Goal: Task Accomplishment & Management: Use online tool/utility

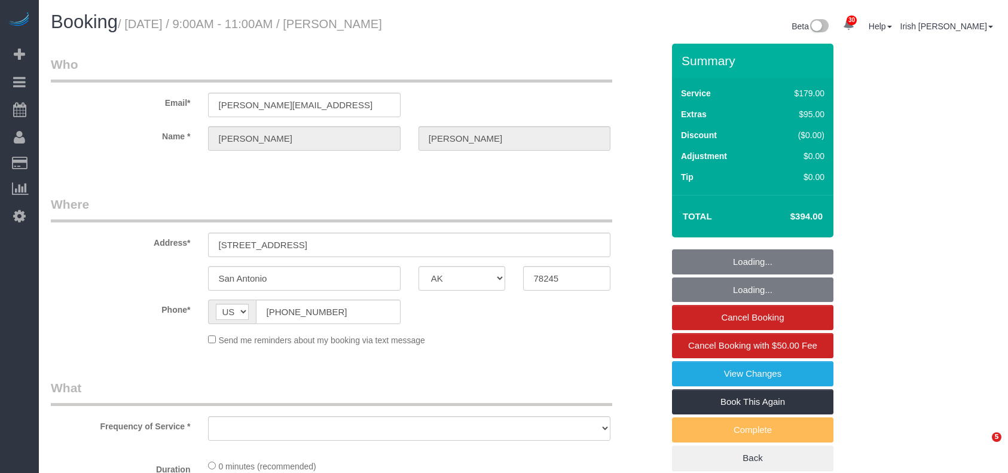
select select "[GEOGRAPHIC_DATA]"
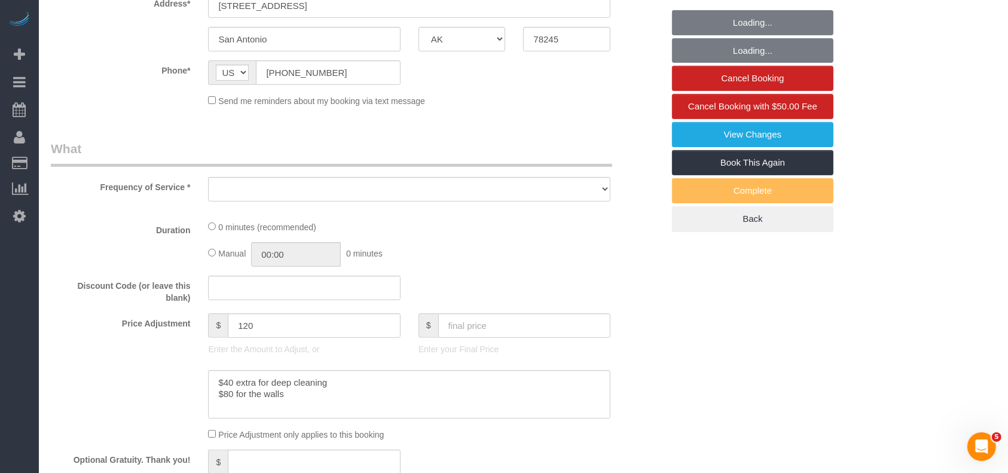
select select "object:10957"
select select "3"
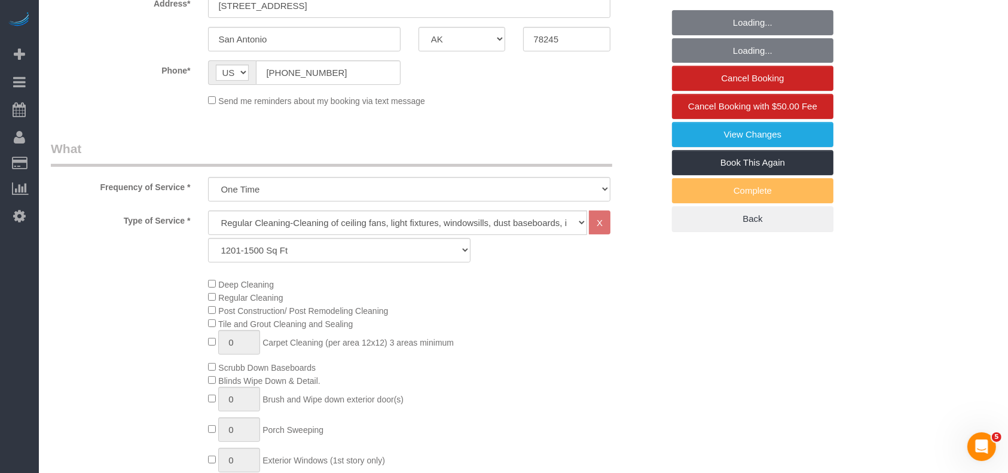
select select "object:10983"
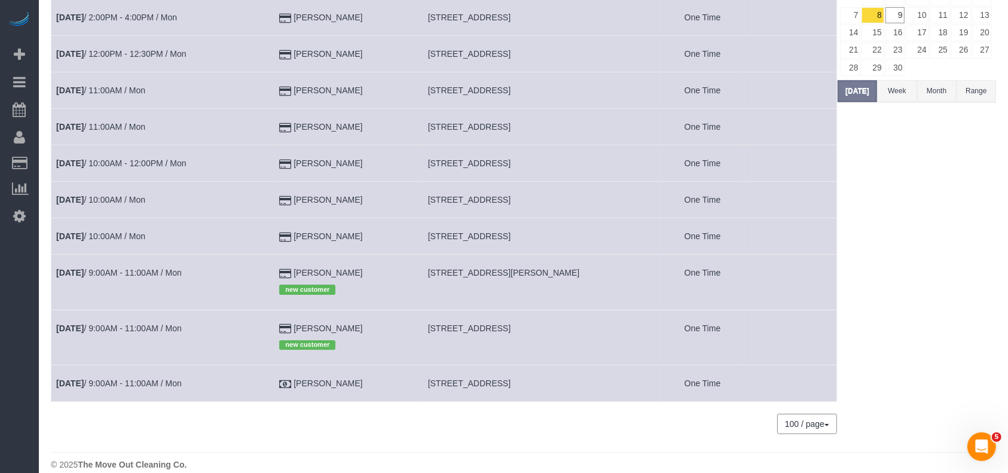
scroll to position [159, 0]
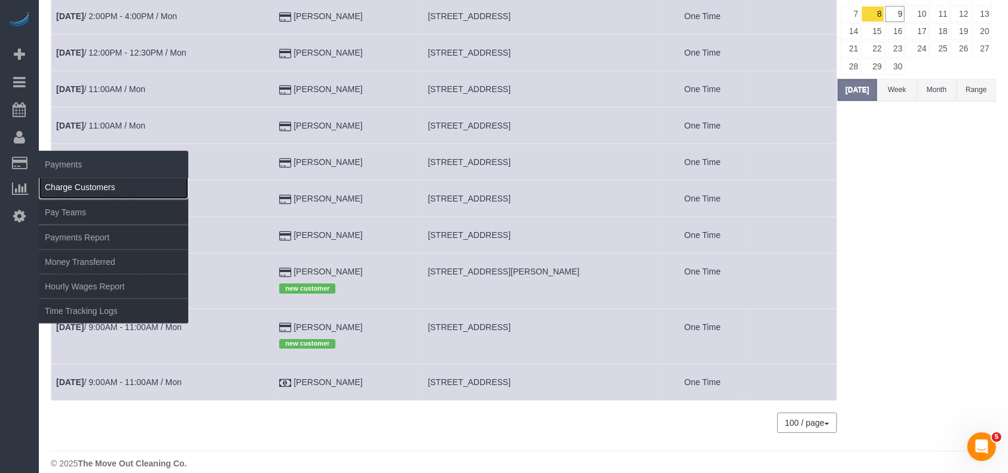
click at [73, 188] on link "Charge Customers" at bounding box center [113, 187] width 149 height 24
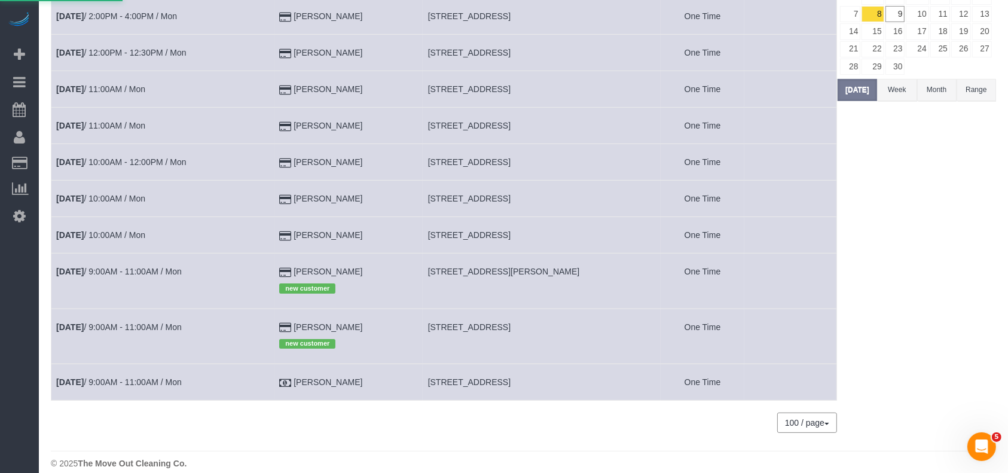
select select
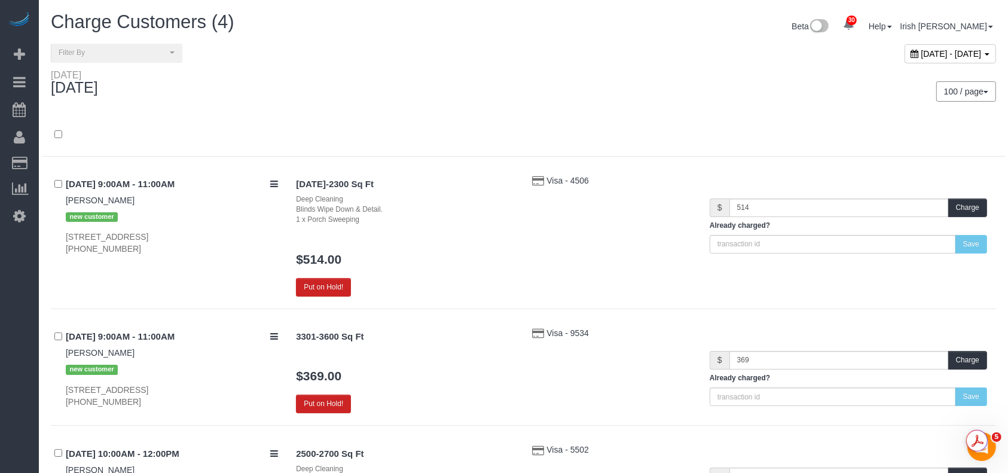
click at [911, 51] on icon at bounding box center [915, 54] width 8 height 8
type input "**********"
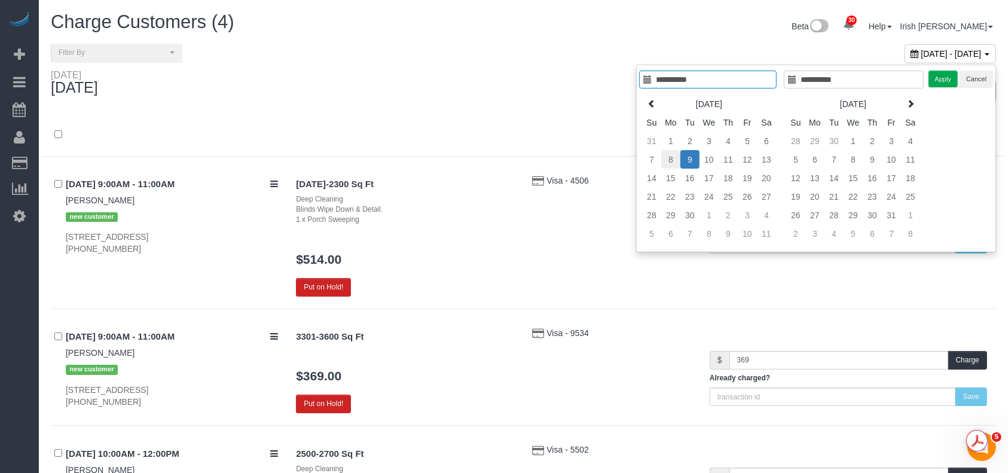
type input "**********"
click at [667, 157] on td "8" at bounding box center [670, 159] width 19 height 19
type input "**********"
drag, startPoint x: 938, startPoint y: 74, endPoint x: 930, endPoint y: 87, distance: 14.5
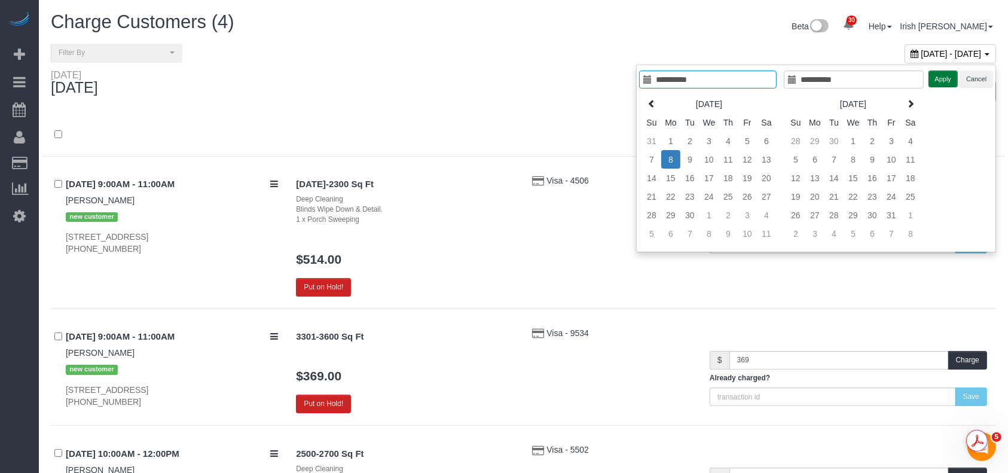
click at [935, 77] on button "Apply" at bounding box center [944, 79] width 30 height 17
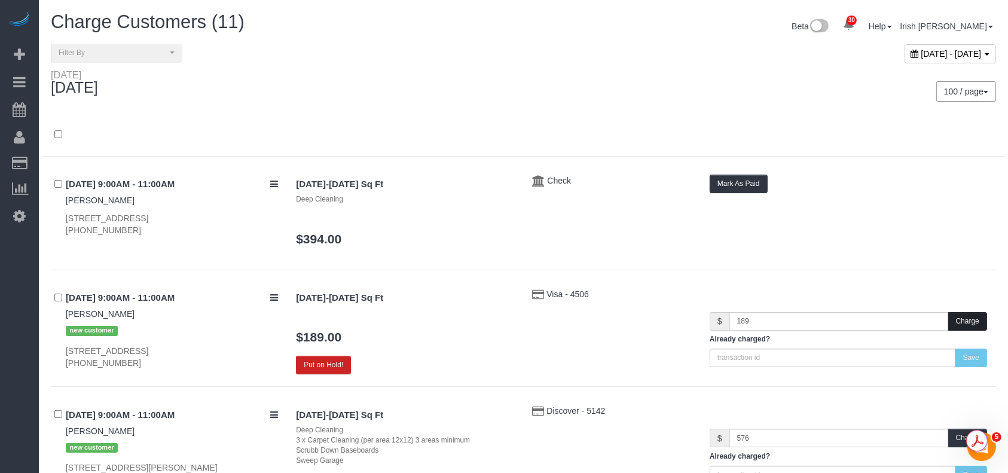
click at [960, 323] on button "Charge" at bounding box center [967, 321] width 39 height 19
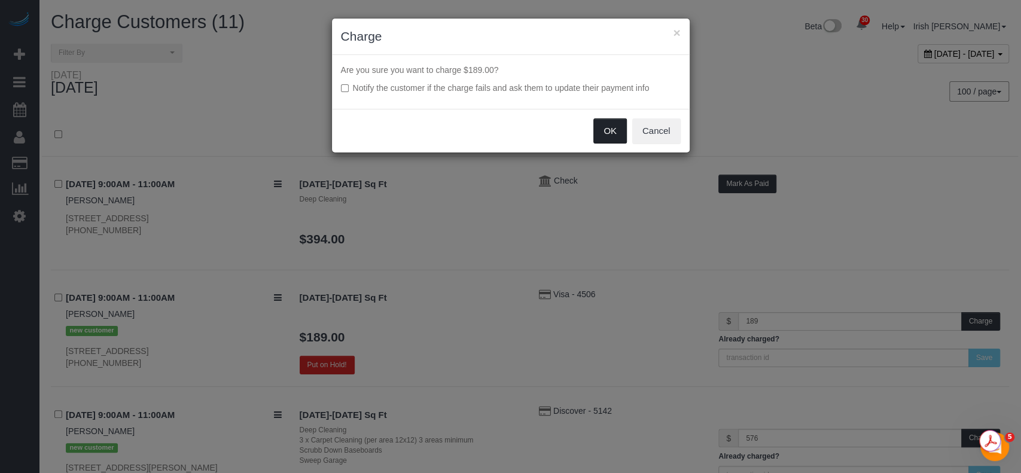
click at [608, 122] on button "OK" at bounding box center [609, 130] width 33 height 25
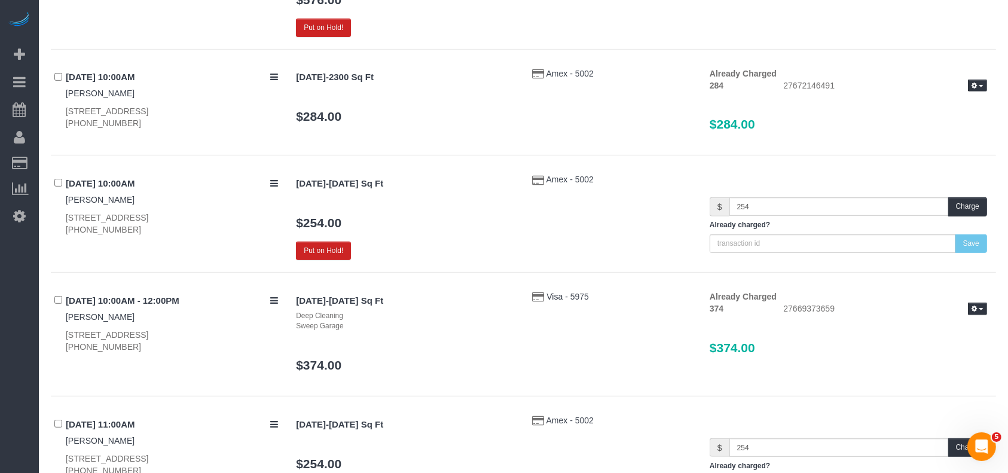
scroll to position [558, 0]
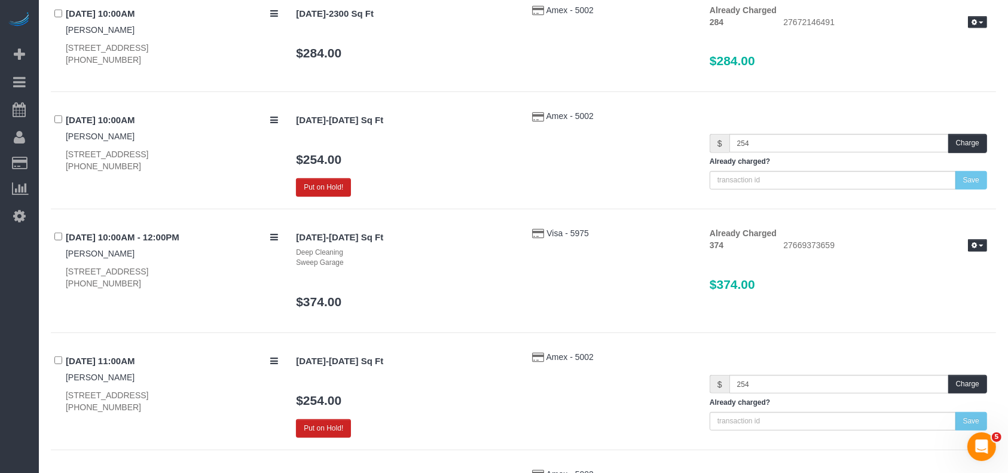
click at [967, 154] on div "$ 254 Charge Already charged? Save" at bounding box center [848, 161] width 277 height 55
click at [965, 145] on button "Charge" at bounding box center [967, 143] width 39 height 19
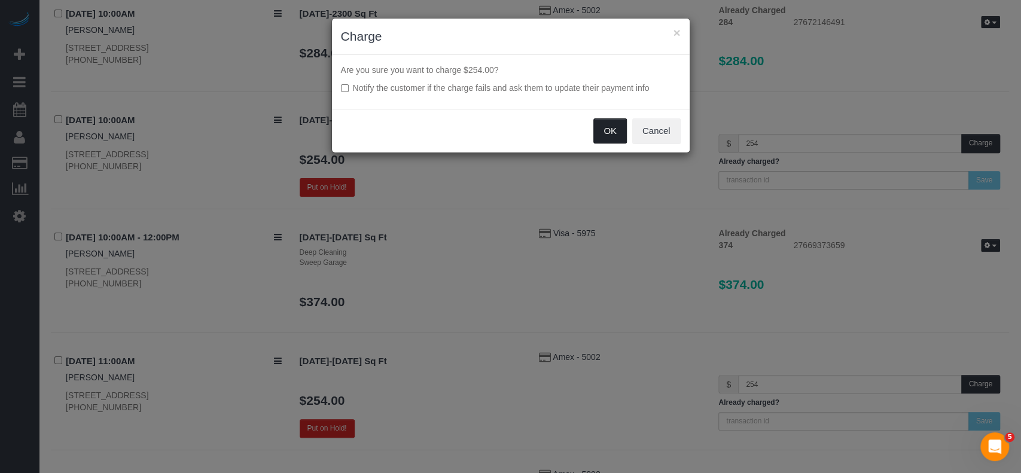
click at [613, 127] on button "OK" at bounding box center [609, 130] width 33 height 25
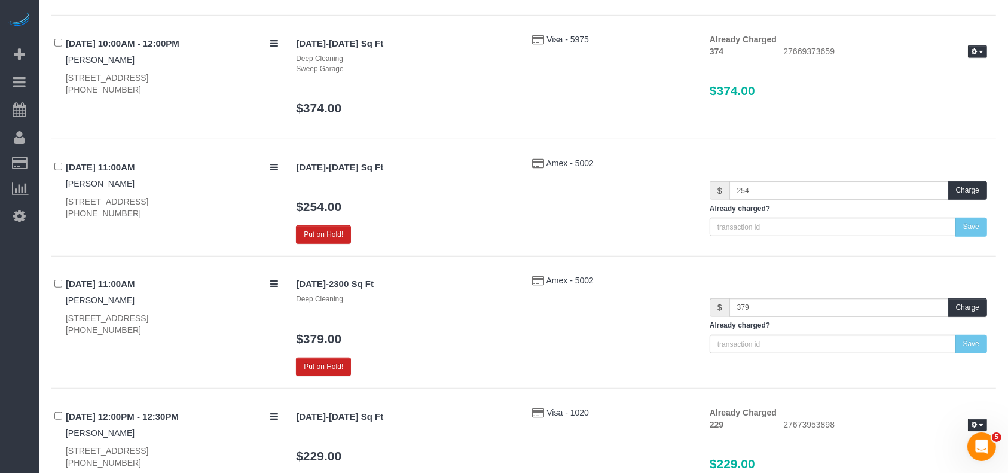
scroll to position [797, 0]
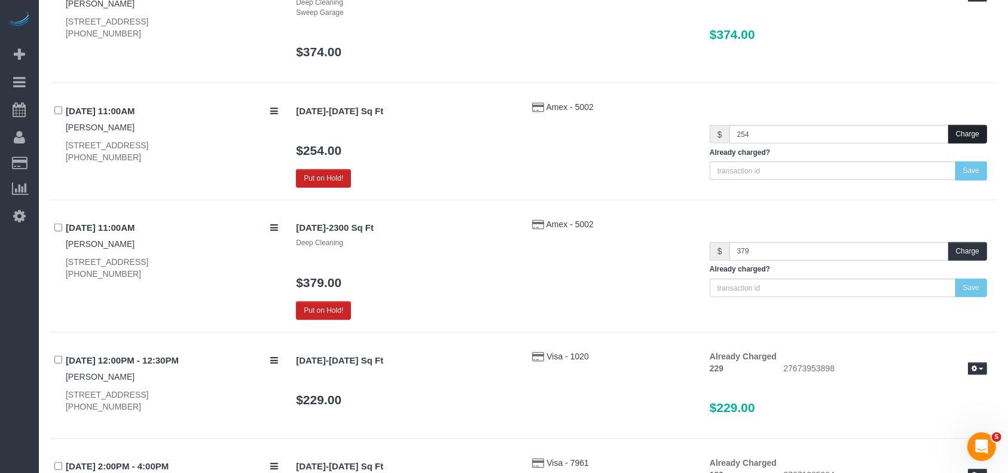
click at [981, 135] on button "Charge" at bounding box center [967, 134] width 39 height 19
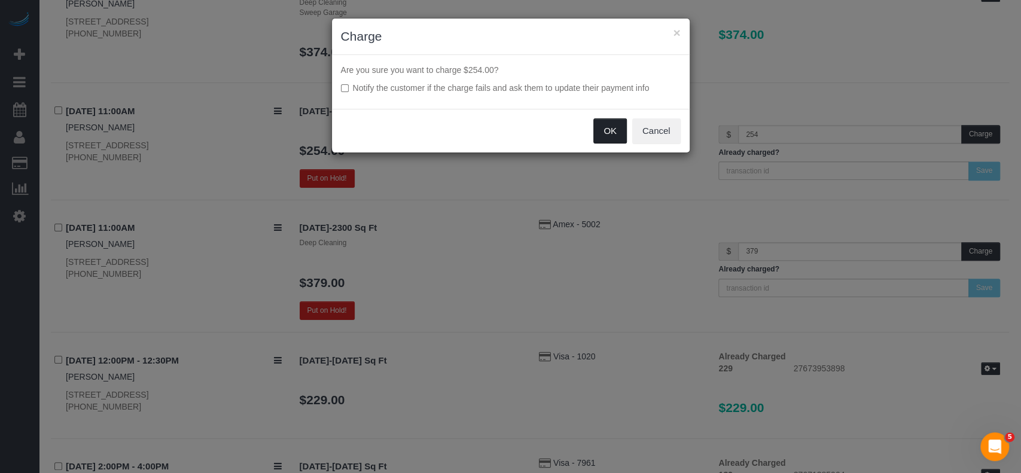
click at [612, 124] on button "OK" at bounding box center [609, 130] width 33 height 25
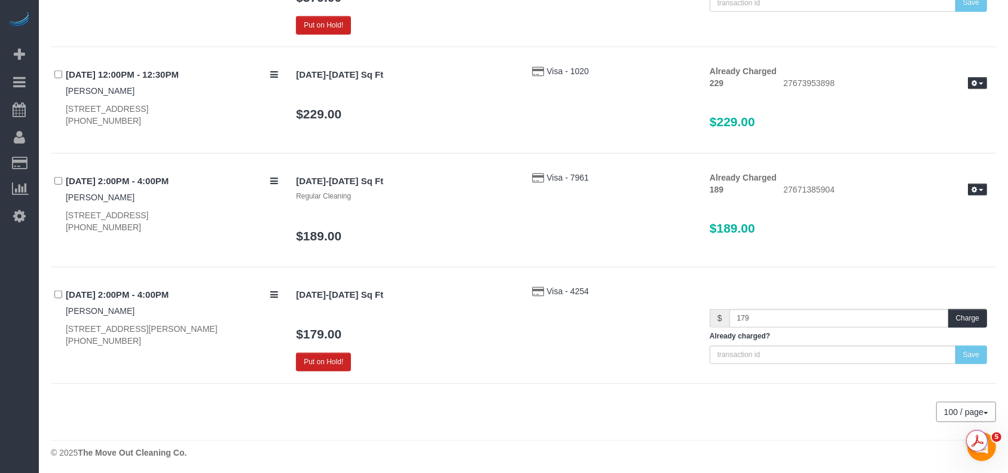
scroll to position [1073, 0]
